Goal: Transaction & Acquisition: Purchase product/service

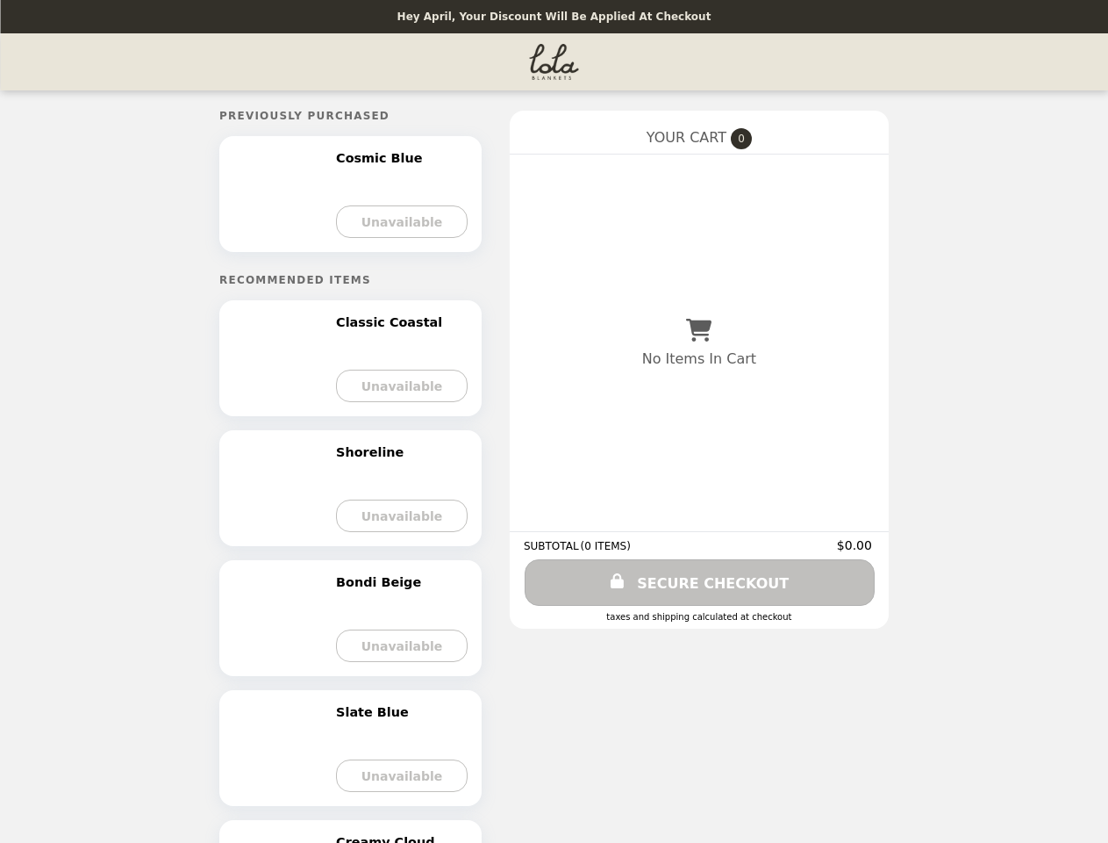
select select "****"
select select "**********"
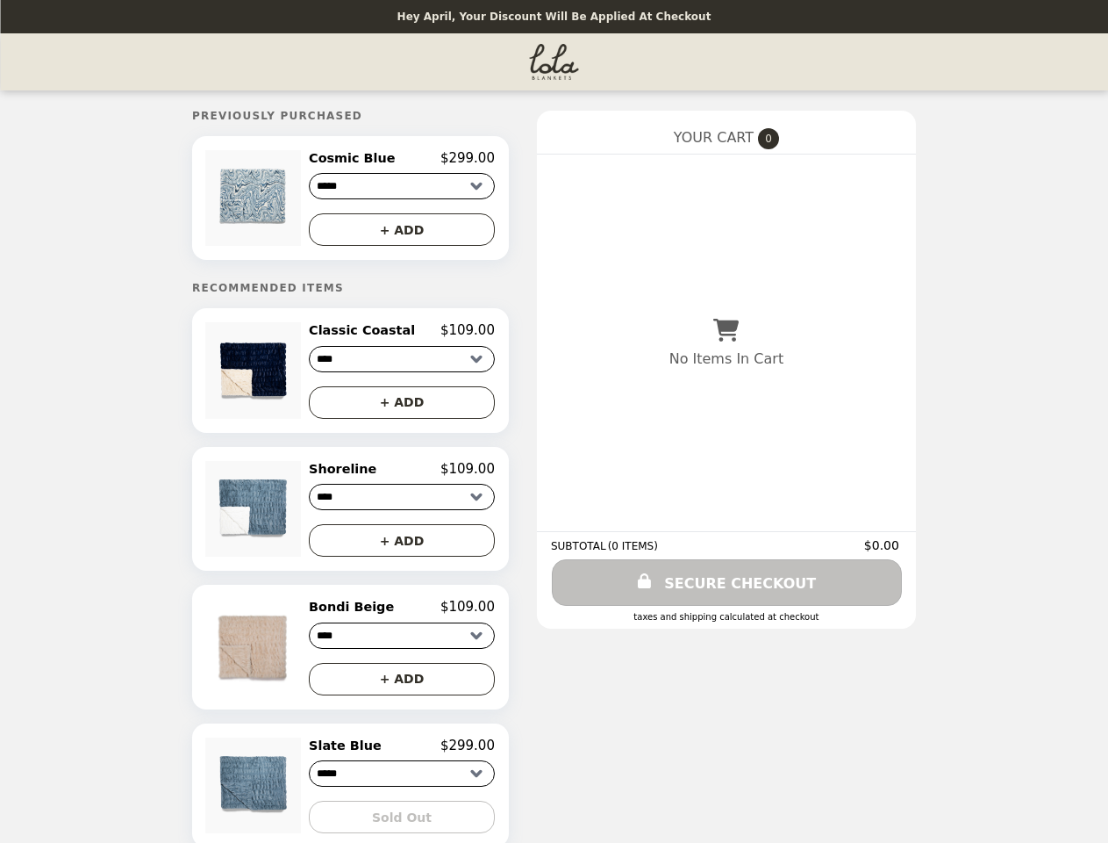
click at [274, 200] on img at bounding box center [255, 198] width 100 height 96
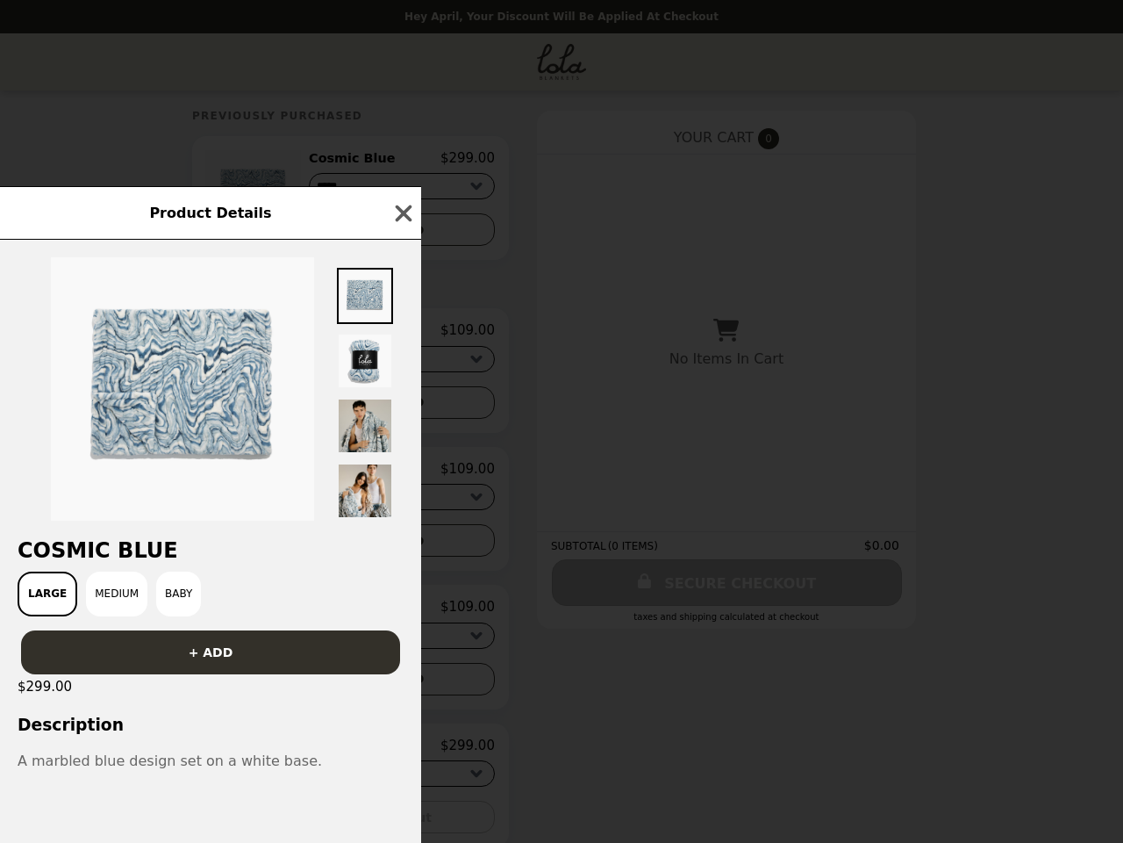
click at [402, 161] on div "Product Details Cosmic Blue Large Medium Baby + ADD $299.00 Description A marbl…" at bounding box center [561, 421] width 1123 height 843
click at [402, 233] on div "Product Details" at bounding box center [210, 213] width 421 height 54
click at [274, 376] on img at bounding box center [182, 388] width 263 height 263
click at [402, 336] on div at bounding box center [210, 380] width 421 height 281
click at [402, 408] on div "Product Details Cosmic Blue Large Medium Baby + ADD $299.00 Description A marbl…" at bounding box center [561, 421] width 1123 height 843
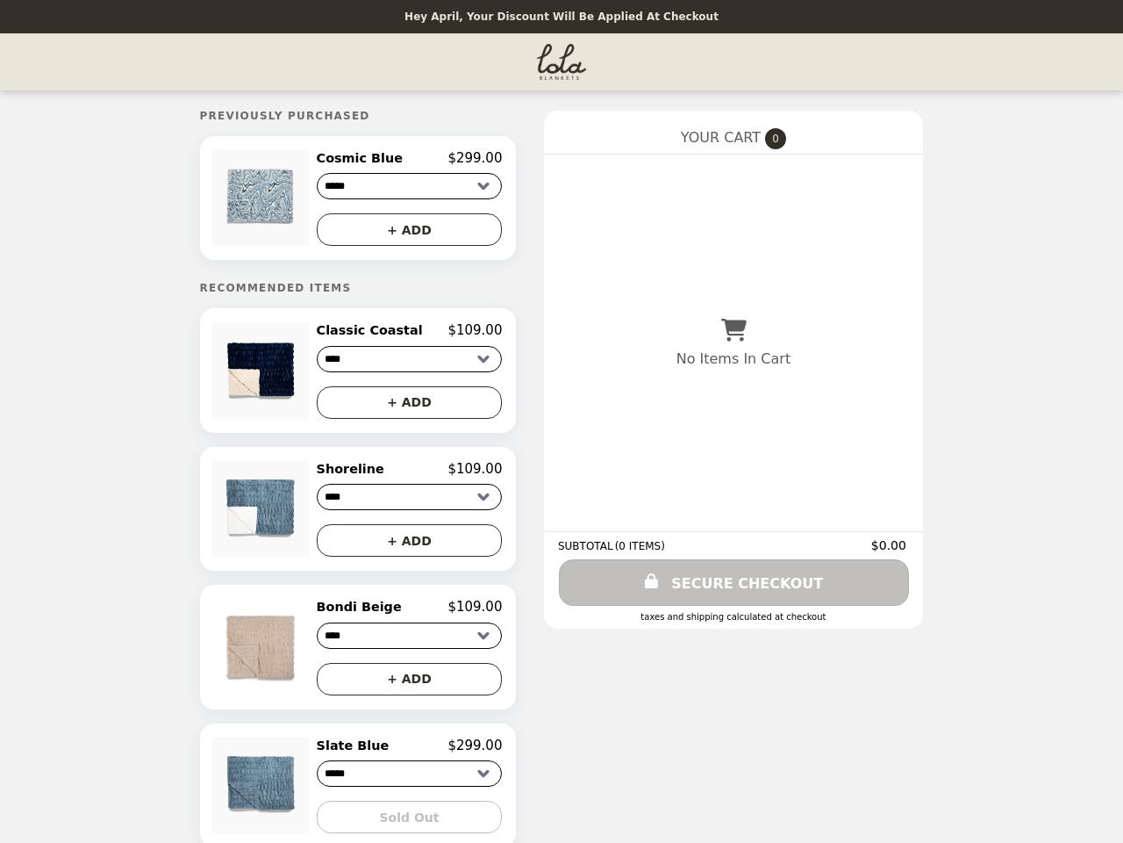
click at [274, 515] on img at bounding box center [262, 509] width 100 height 96
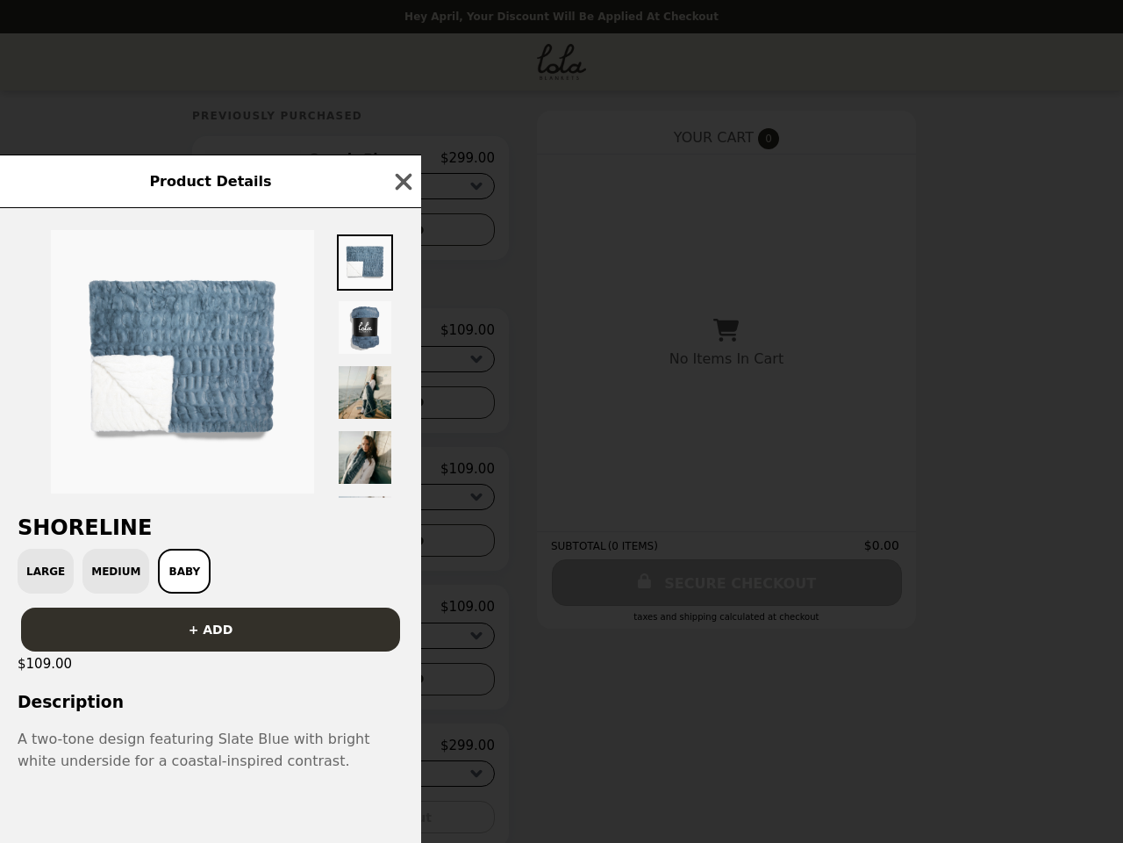
click at [402, 476] on div "Product Details Shoreline Large Medium Baby + ADD $109.00 Description A two-ton…" at bounding box center [561, 421] width 1123 height 843
click at [402, 549] on div "Large Medium Baby" at bounding box center [211, 571] width 400 height 45
click at [274, 655] on div "$109.00" at bounding box center [210, 663] width 421 height 25
